Goal: Task Accomplishment & Management: Complete application form

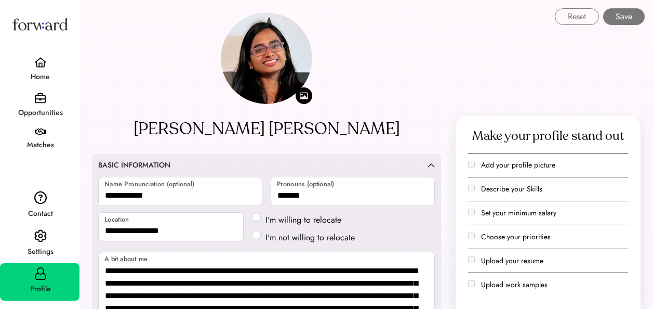
select select "*******"
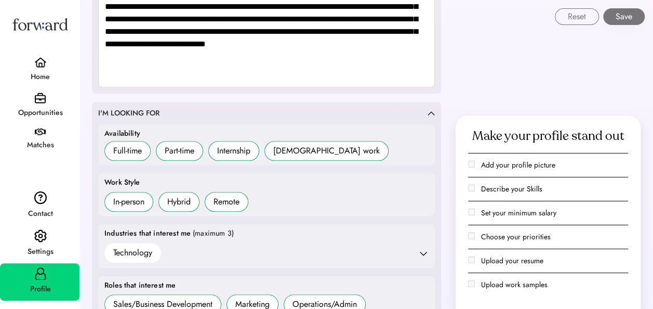
scroll to position [361, 0]
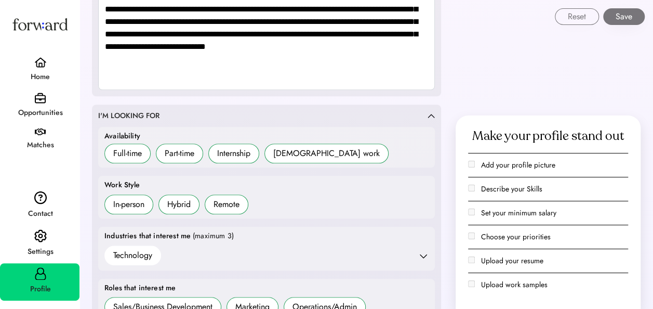
click at [423, 258] on icon at bounding box center [423, 256] width 10 height 10
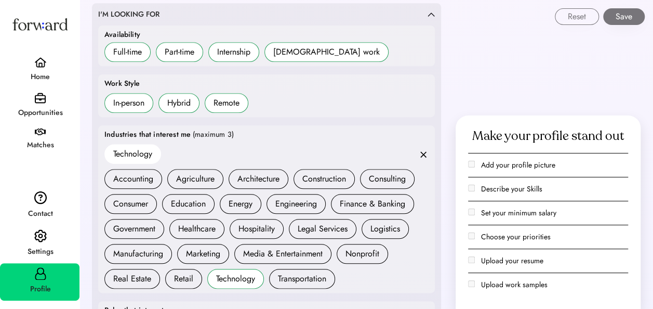
scroll to position [484, 0]
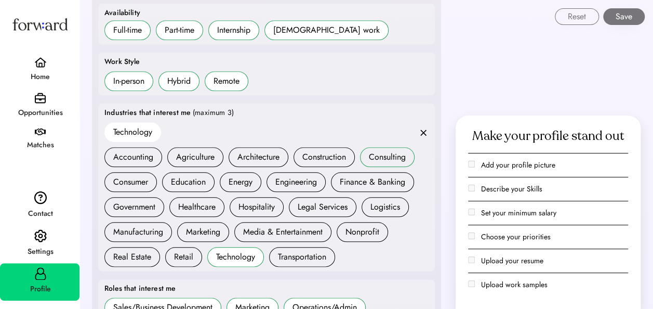
click at [386, 153] on div "Consulting" at bounding box center [387, 157] width 37 height 12
click at [132, 177] on div "Consumer" at bounding box center [130, 182] width 35 height 12
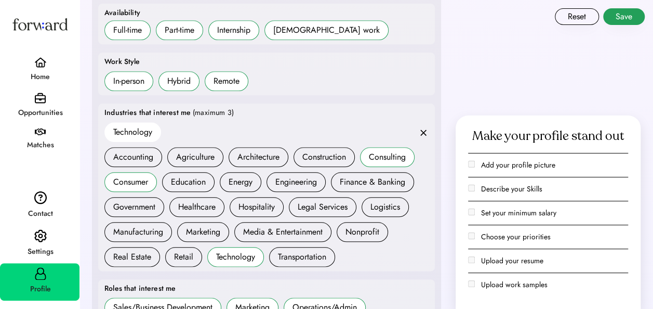
click at [632, 13] on button "Save" at bounding box center [624, 16] width 42 height 17
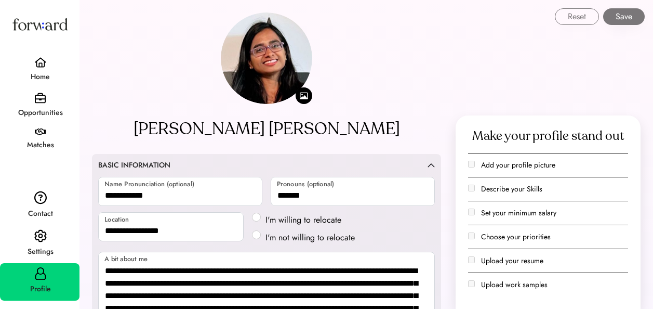
select select "*******"
click at [46, 132] on div "Matches" at bounding box center [40, 140] width 80 height 32
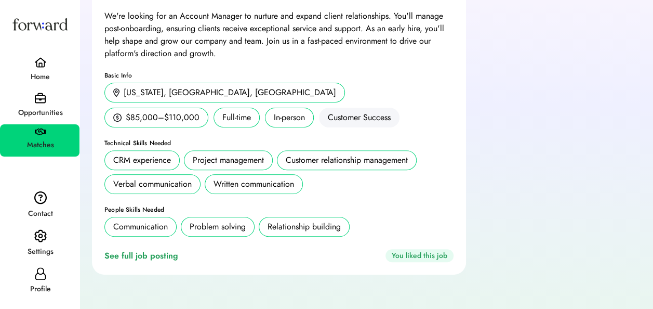
scroll to position [107, 0]
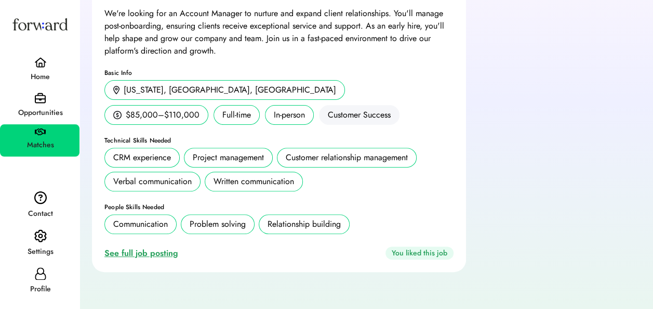
click at [125, 252] on div "See full job posting" at bounding box center [143, 253] width 78 height 12
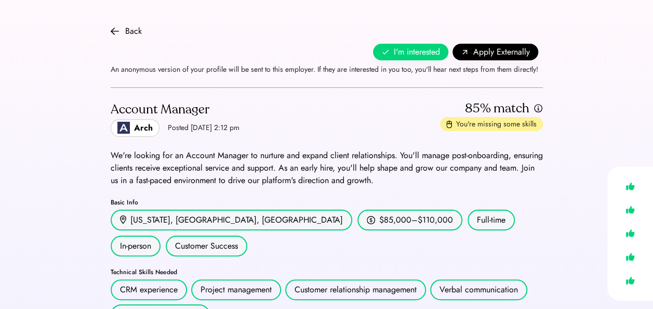
click at [519, 124] on div "You're missing some skills" at bounding box center [496, 124] width 81 height 10
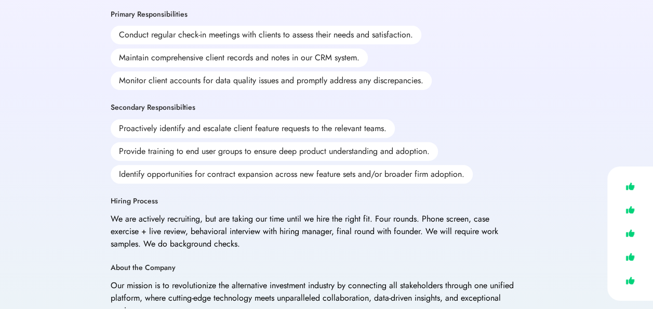
scroll to position [375, 0]
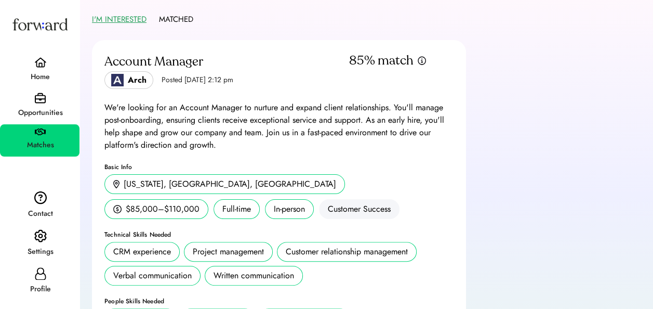
scroll to position [13, 0]
